Goal: Information Seeking & Learning: Learn about a topic

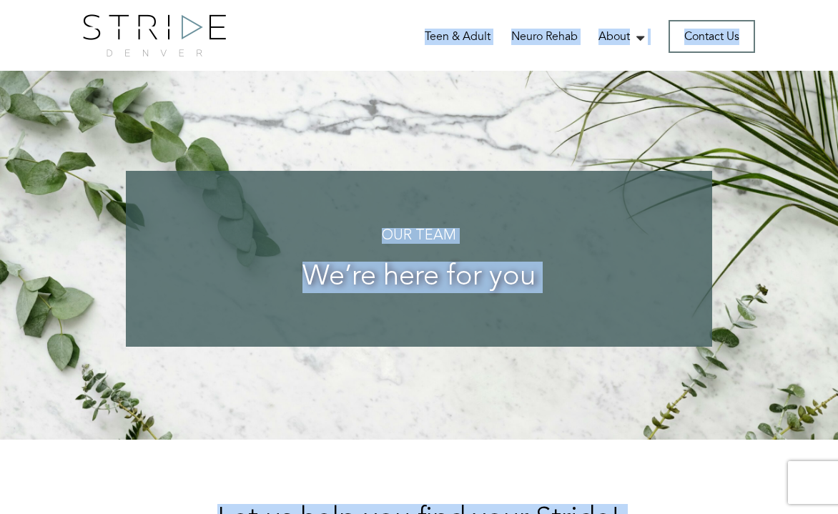
drag, startPoint x: 329, startPoint y: 180, endPoint x: 316, endPoint y: -93, distance: 273.4
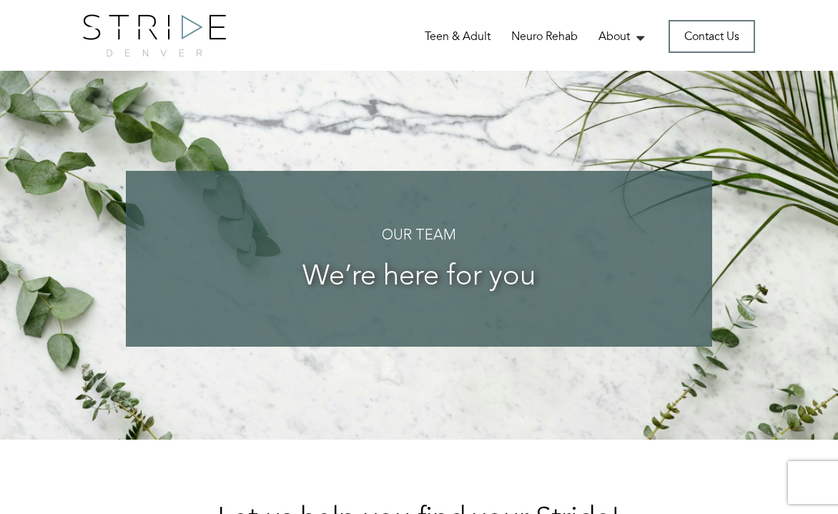
click at [476, 54] on div "Home Teen & Adult Neuro Rehab About The WrapAround Collective Our Team Service …" at bounding box center [418, 35] width 693 height 42
click at [462, 39] on link "Teen & Adult" at bounding box center [458, 38] width 66 height 18
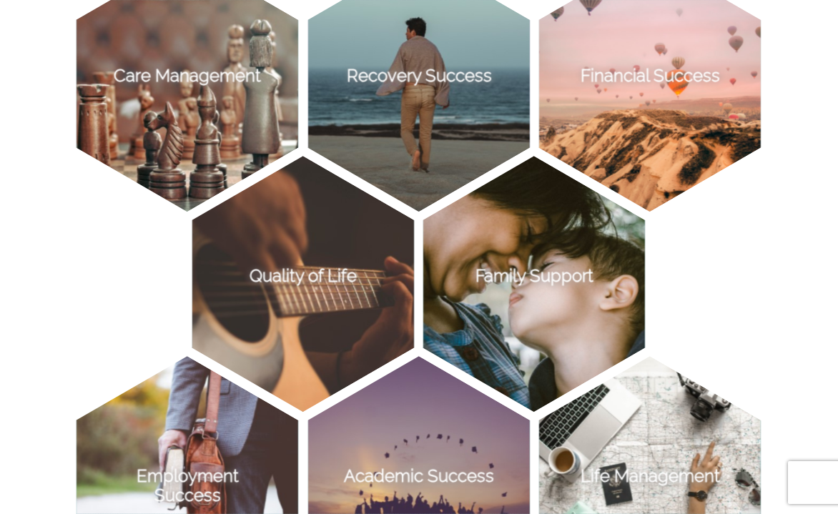
scroll to position [1201, 0]
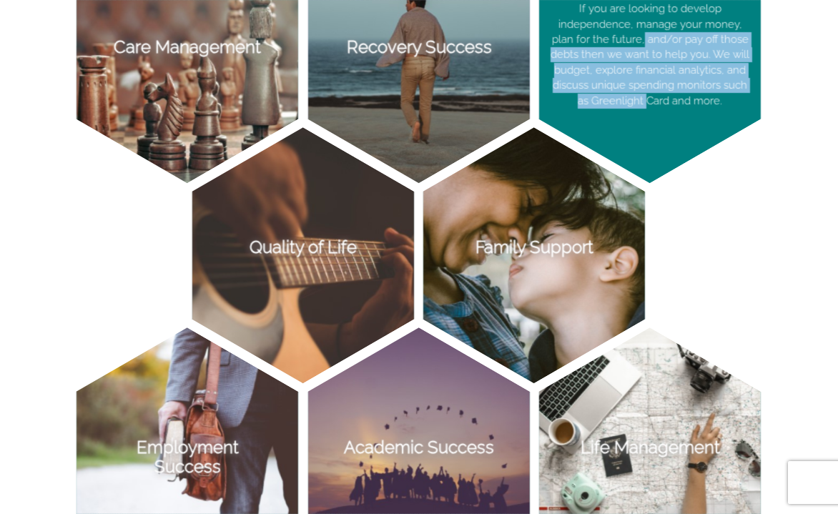
drag, startPoint x: 643, startPoint y: 40, endPoint x: 645, endPoint y: 99, distance: 59.3
click at [645, 99] on p "If you are looking to develop independence, manage your money, plan for the fut…" at bounding box center [650, 55] width 222 height 256
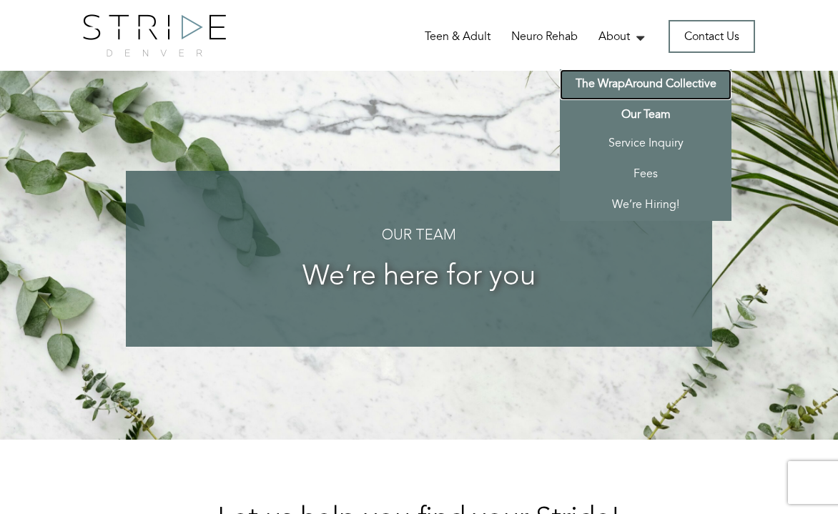
click at [627, 84] on link "The WrapAround Collective" at bounding box center [646, 84] width 172 height 31
click at [600, 79] on link "The WrapAround Collective" at bounding box center [646, 84] width 172 height 31
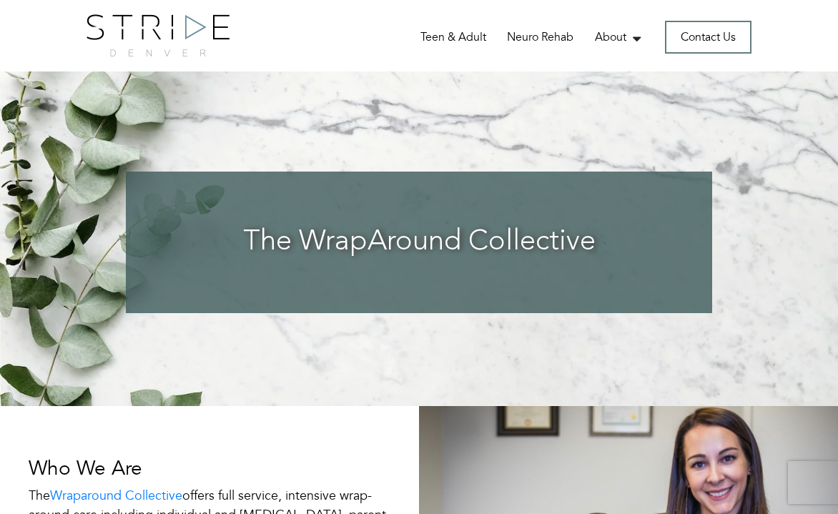
click at [313, 388] on div "The WrapAround Collective" at bounding box center [419, 238] width 838 height 335
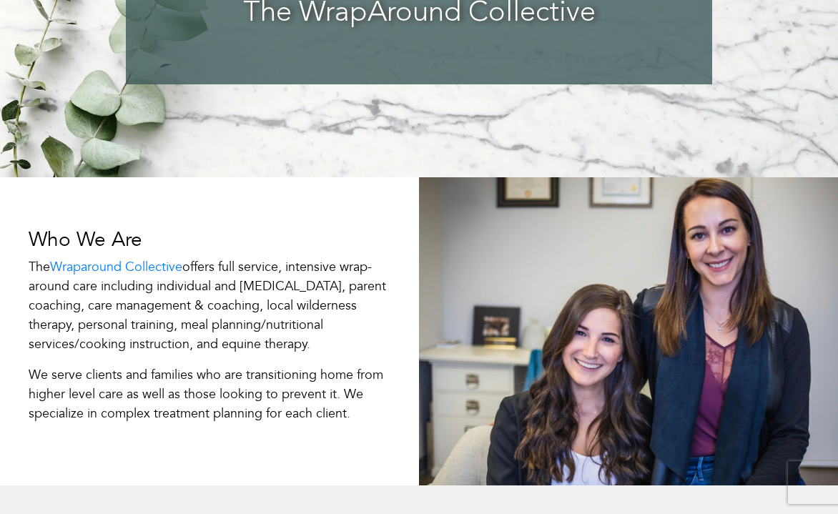
scroll to position [257, 0]
